Goal: Information Seeking & Learning: Learn about a topic

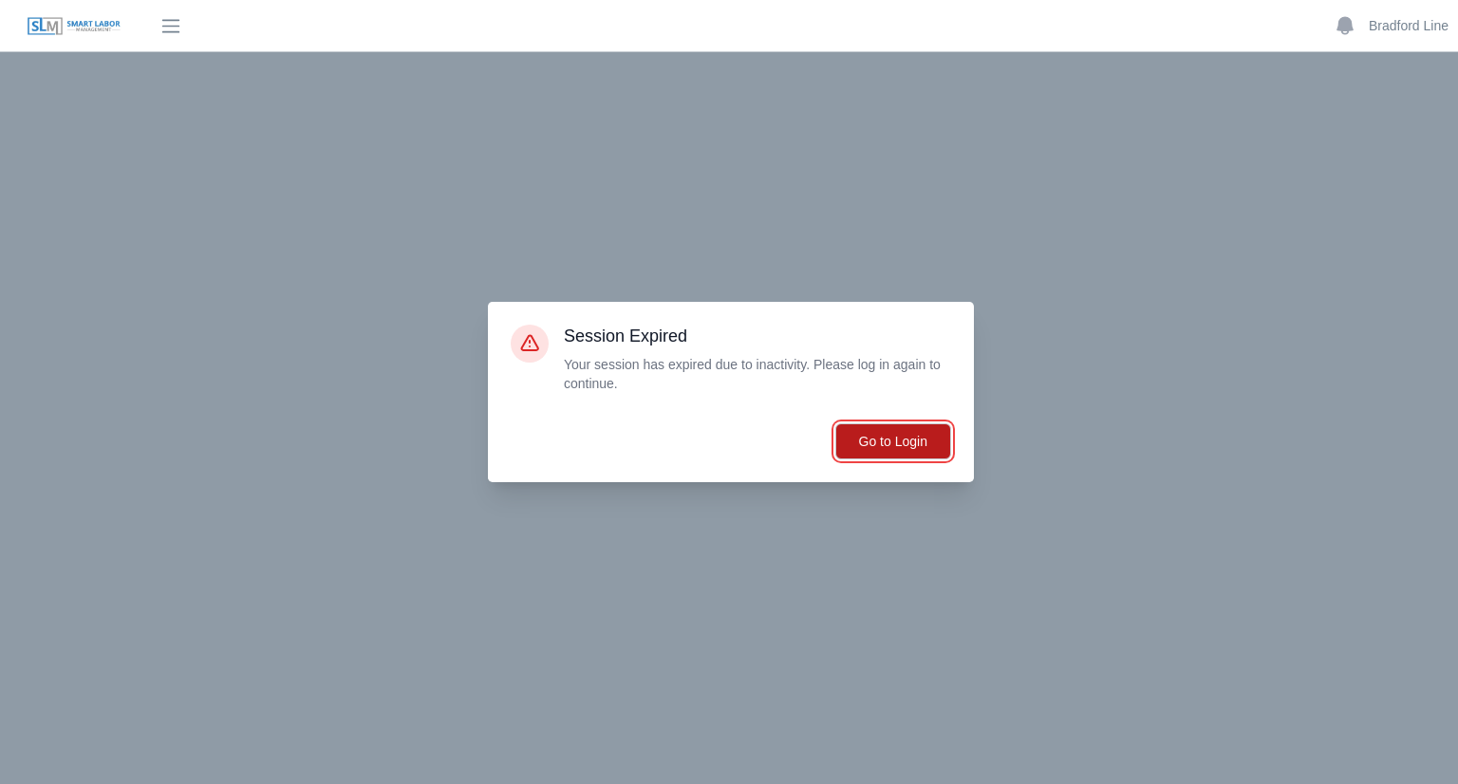
click at [889, 446] on button "Go to Login" at bounding box center [893, 441] width 116 height 36
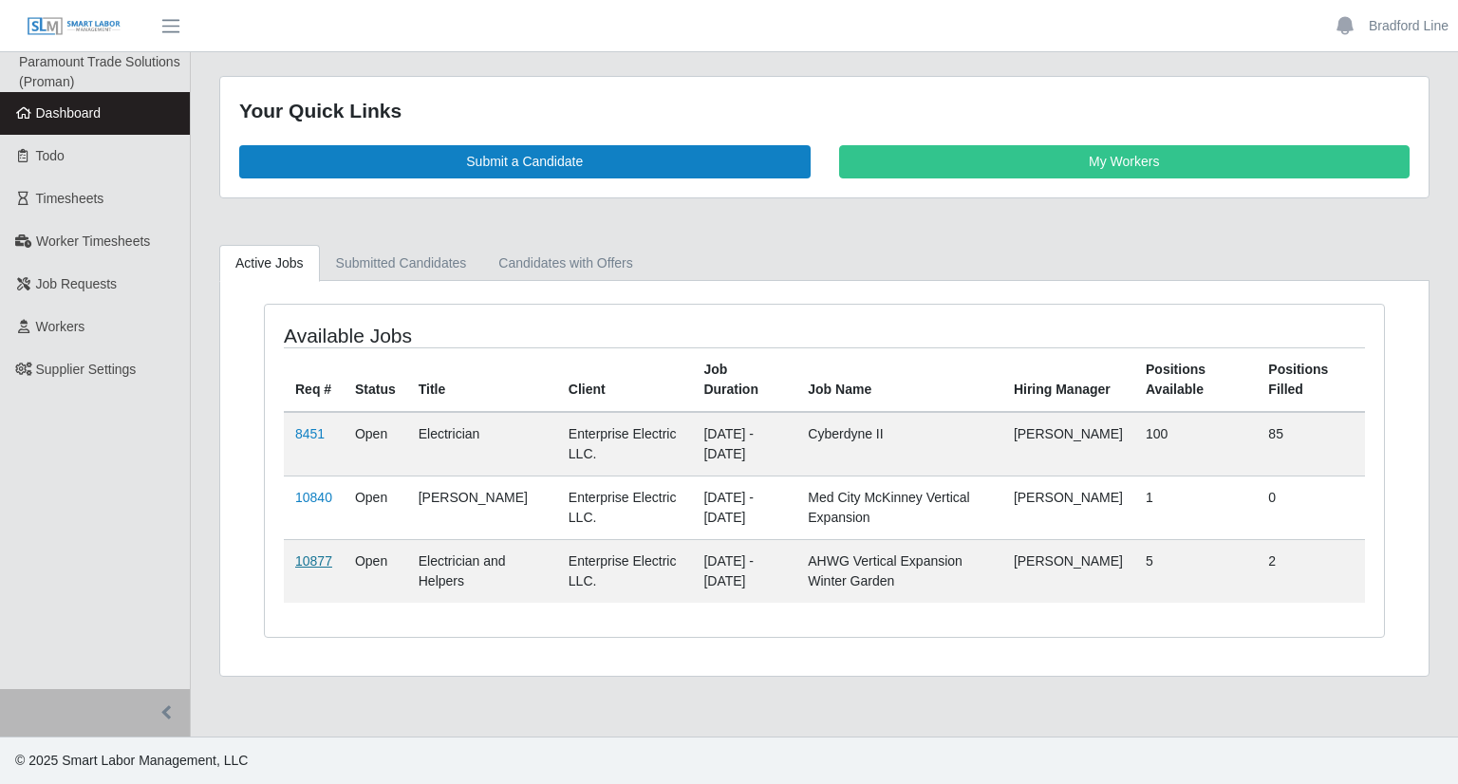
click at [307, 563] on link "10877" at bounding box center [313, 560] width 37 height 15
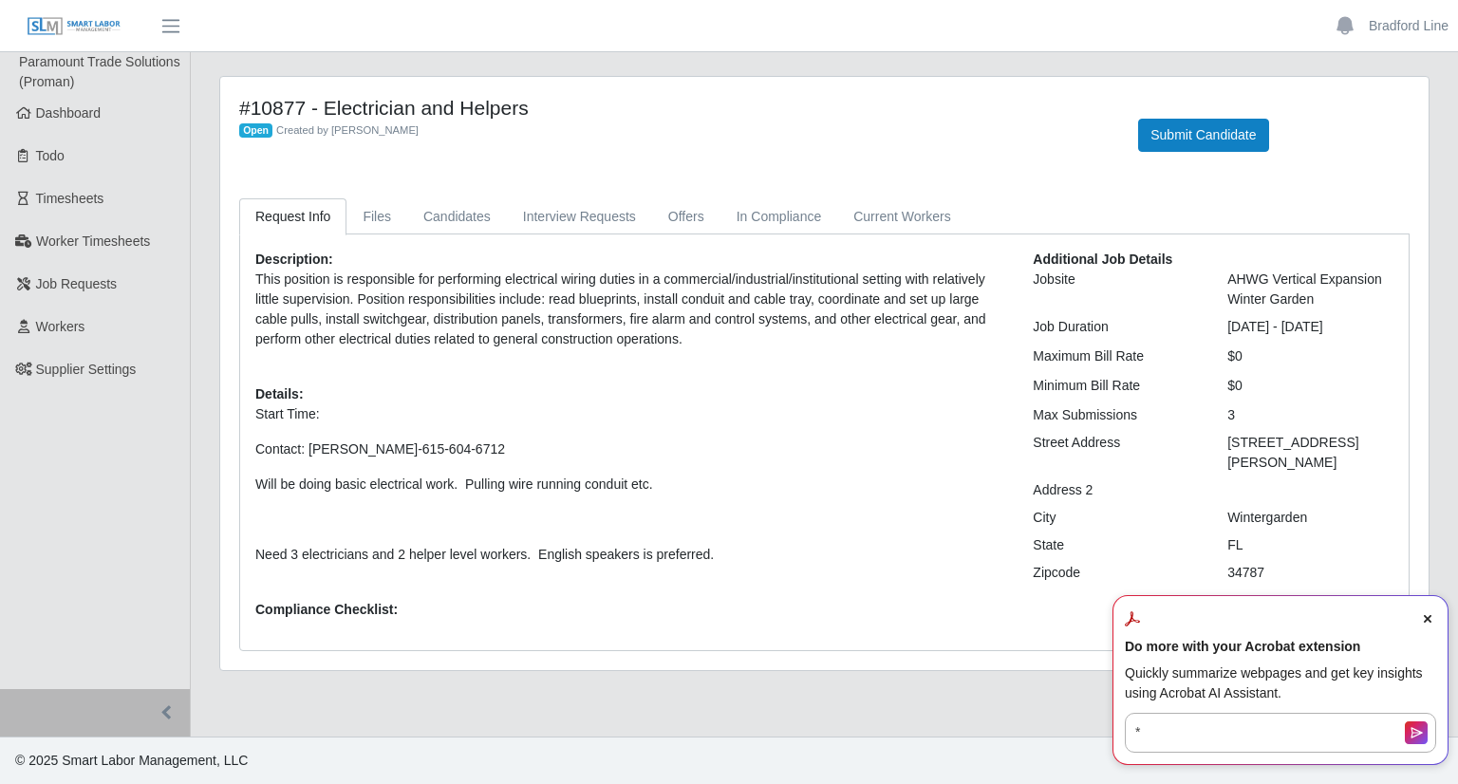
drag, startPoint x: 263, startPoint y: 276, endPoint x: 715, endPoint y: 551, distance: 528.6
click at [715, 551] on div "Description: This position is responsible for performing electrical wiring duti…" at bounding box center [629, 442] width 777 height 385
drag, startPoint x: 433, startPoint y: 323, endPoint x: 862, endPoint y: 510, distance: 468.1
click at [862, 510] on p at bounding box center [629, 520] width 749 height 20
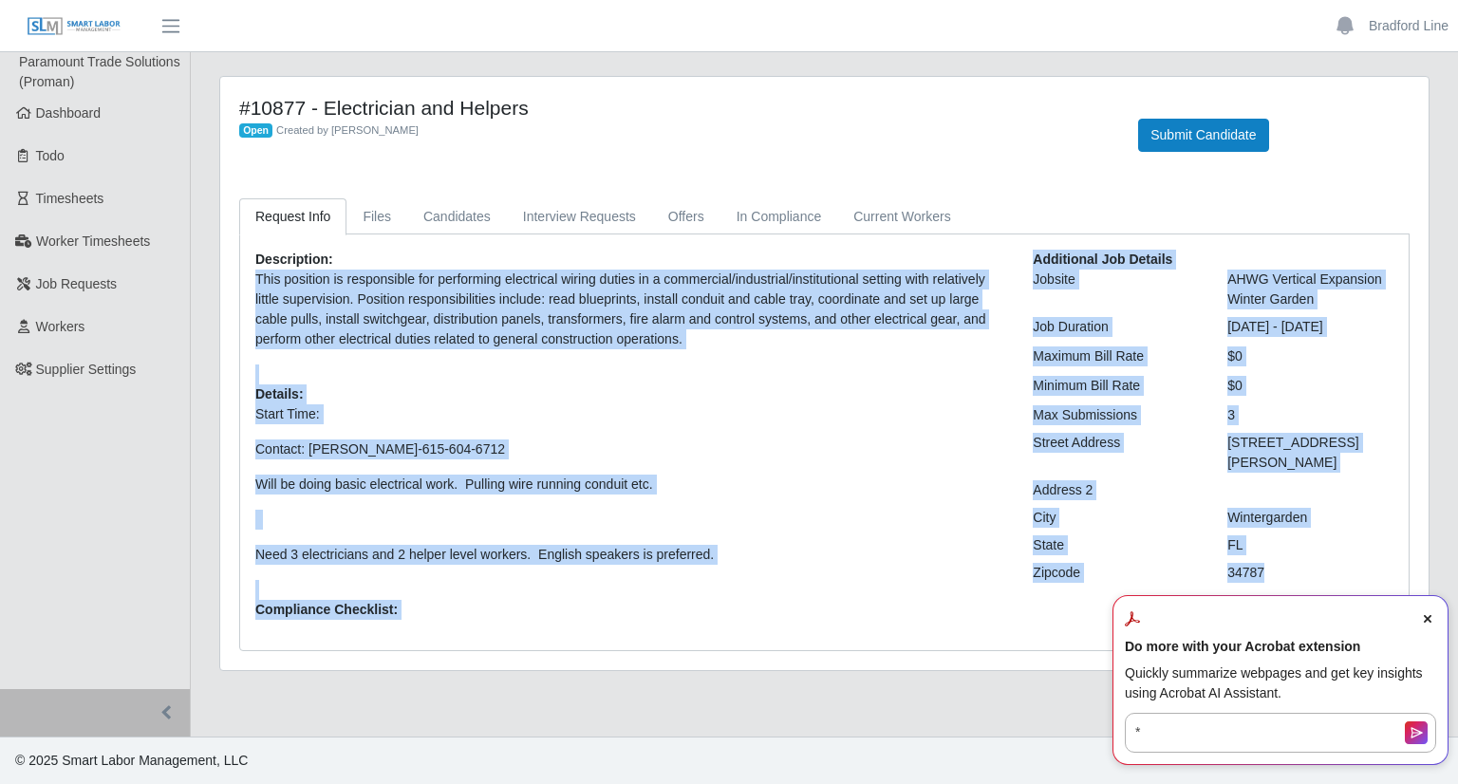
drag, startPoint x: 255, startPoint y: 277, endPoint x: 1101, endPoint y: 506, distance: 876.2
click at [1284, 555] on div "Description: This position is responsible for performing electrical wiring duti…" at bounding box center [824, 442] width 1167 height 385
copy div "This position is responsible for performing electrical wiring duties in a comme…"
